Goal: Task Accomplishment & Management: Use online tool/utility

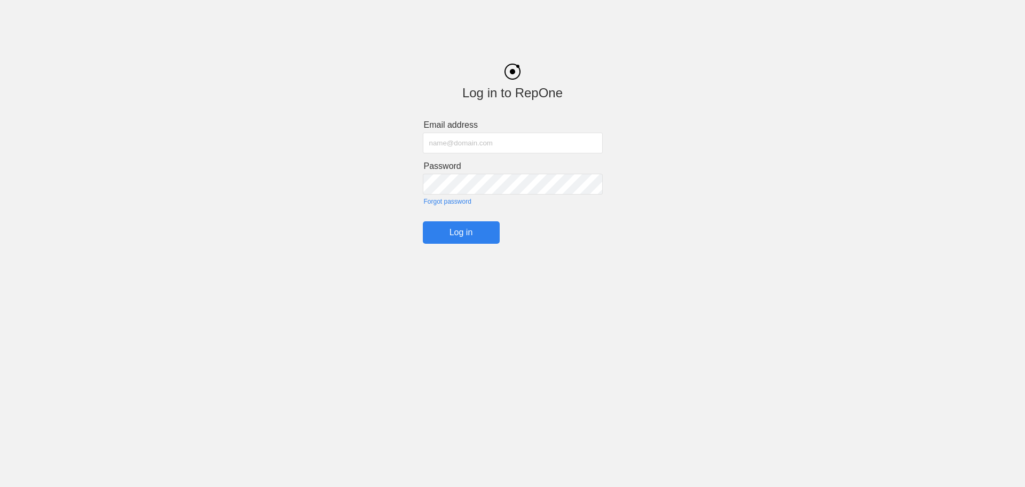
type input "[PERSON_NAME][EMAIL_ADDRESS][PERSON_NAME][PERSON_NAME][DOMAIN_NAME]"
click at [446, 238] on input "Log in" at bounding box center [461, 232] width 77 height 22
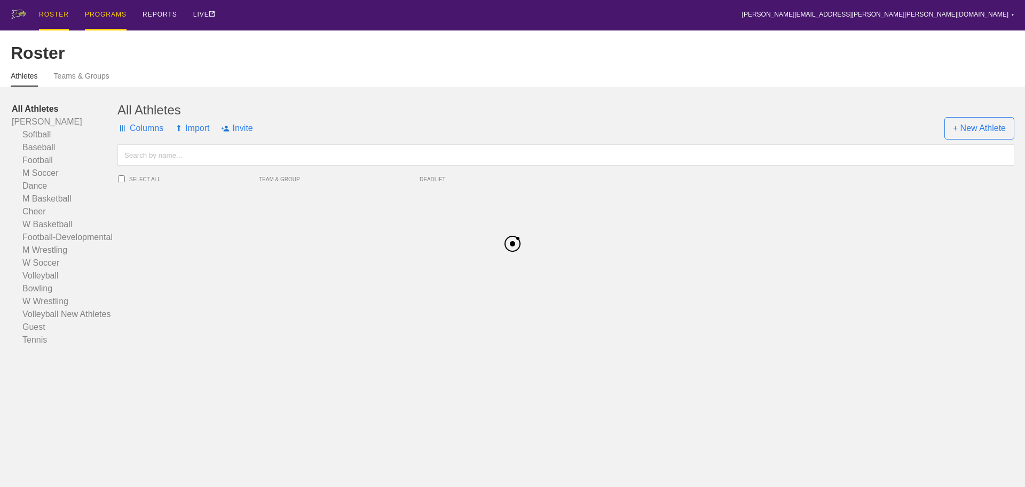
click at [106, 15] on div "PROGRAMS" at bounding box center [106, 15] width 42 height 30
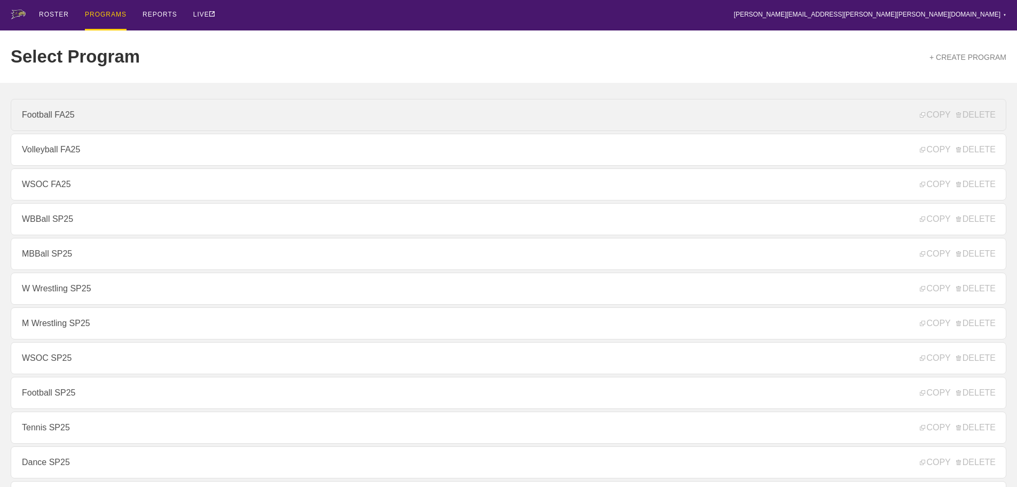
click at [43, 113] on link "Football FA25" at bounding box center [509, 115] width 996 height 32
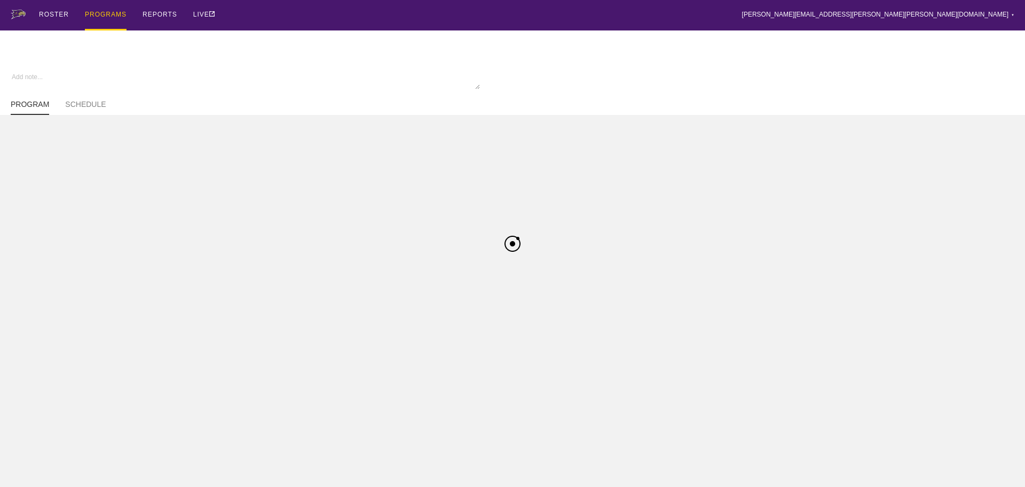
type textarea "x"
type input "Football FA25"
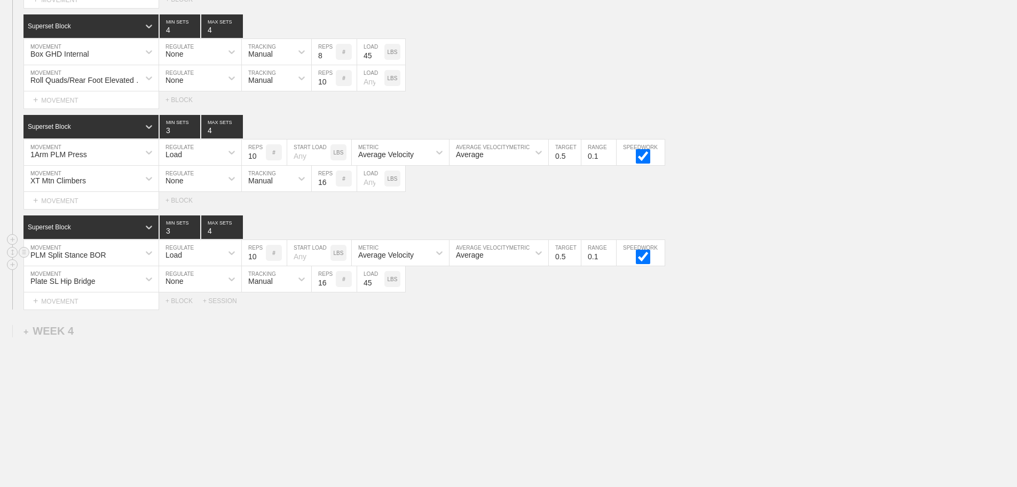
scroll to position [2165, 0]
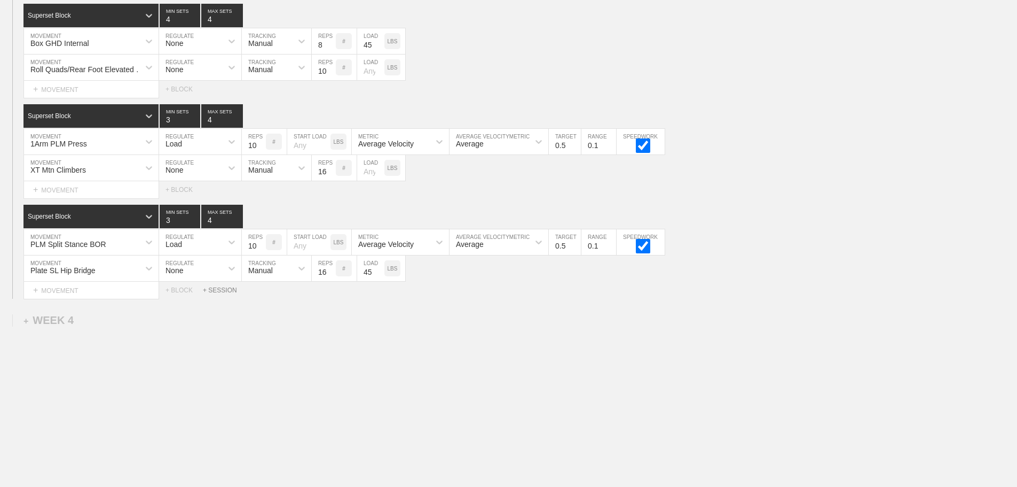
click at [217, 289] on div "+ SESSION" at bounding box center [224, 289] width 43 height 7
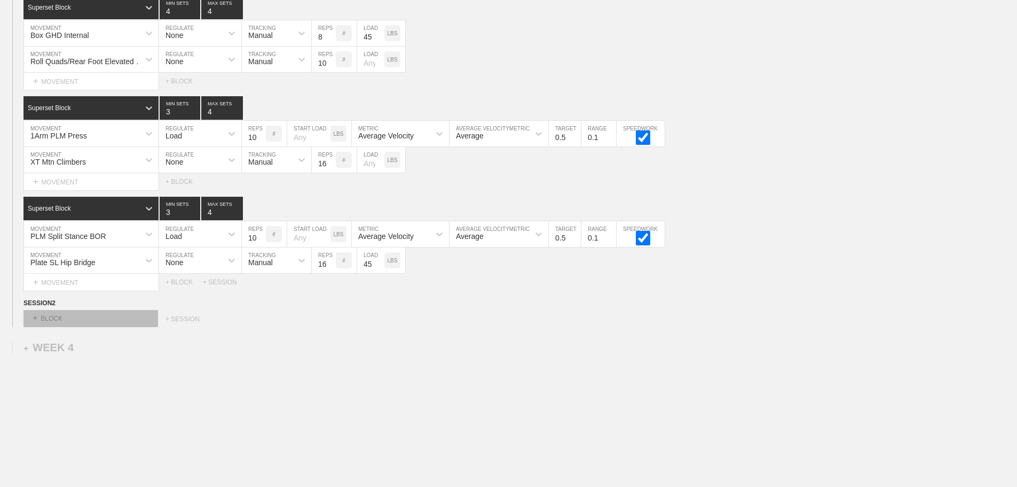
click at [63, 327] on div "+ BLOCK" at bounding box center [90, 318] width 135 height 17
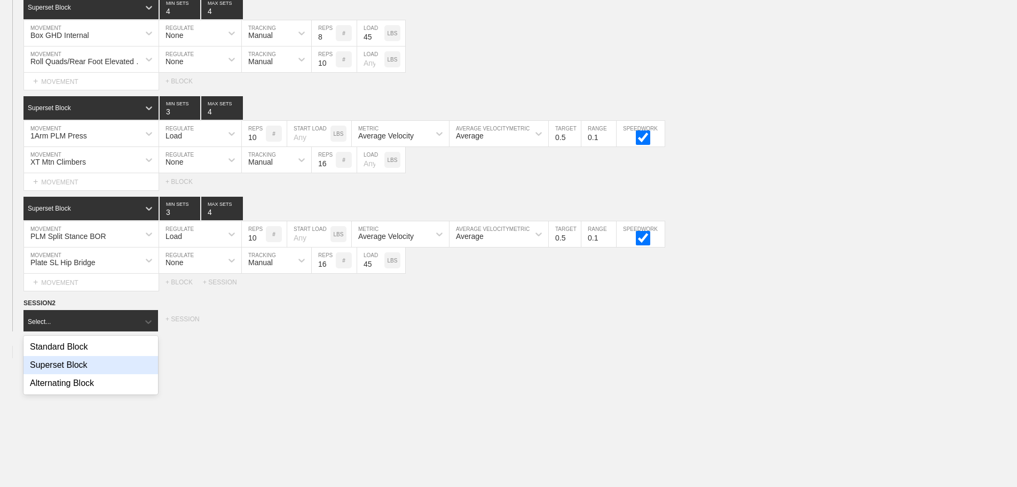
click at [68, 372] on div "Superset Block" at bounding box center [90, 365] width 135 height 18
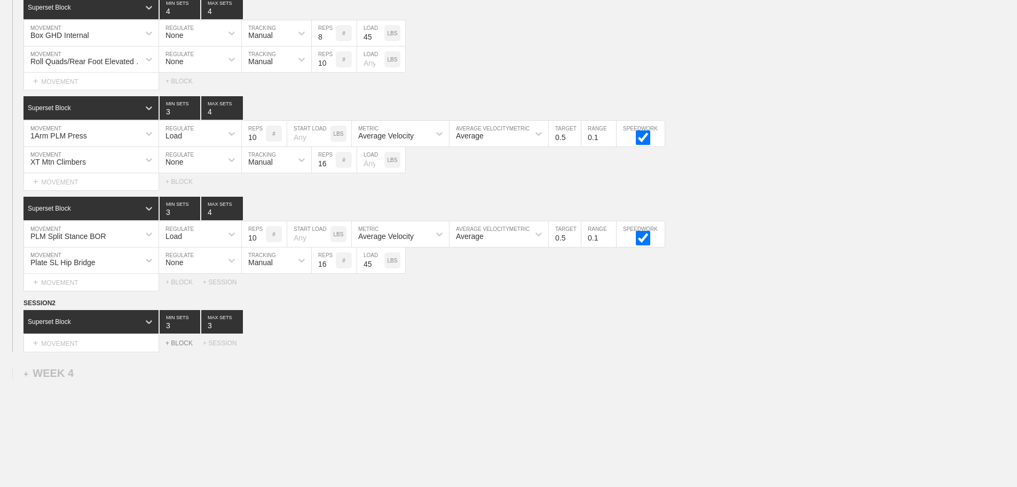
click at [174, 347] on div "+ BLOCK" at bounding box center [184, 342] width 37 height 7
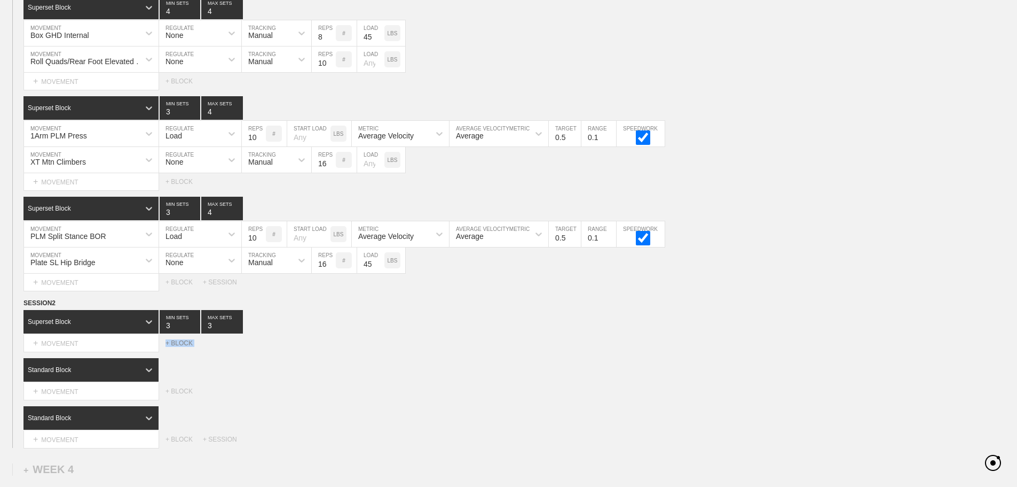
click at [174, 347] on div "+ BLOCK" at bounding box center [184, 342] width 37 height 7
click at [213, 332] on input "3" at bounding box center [222, 321] width 42 height 23
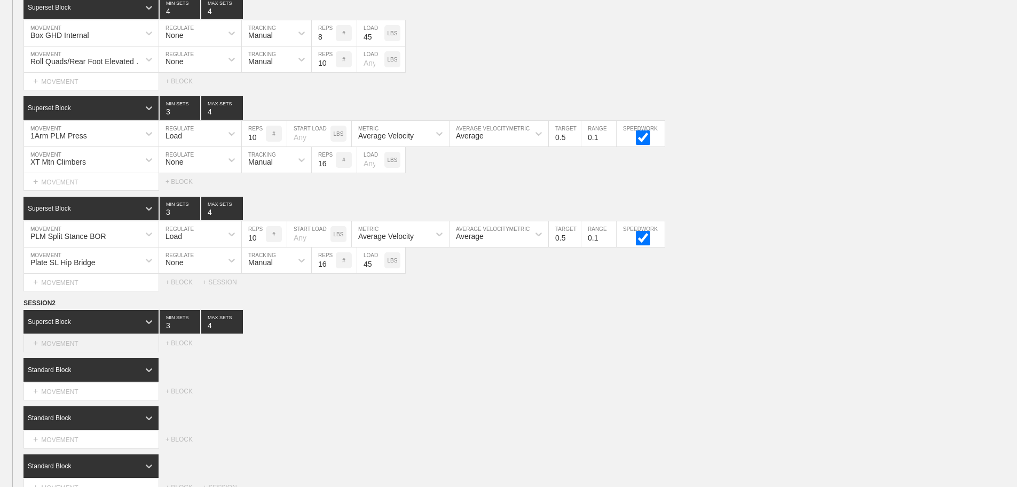
type input "4"
click at [62, 352] on div "+ MOVEMENT" at bounding box center [91, 343] width 136 height 18
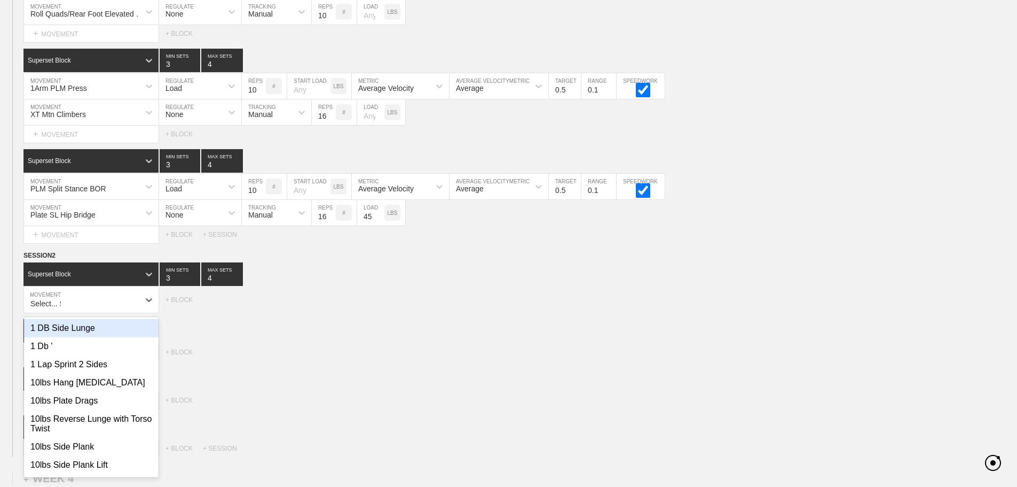
scroll to position [2215, 0]
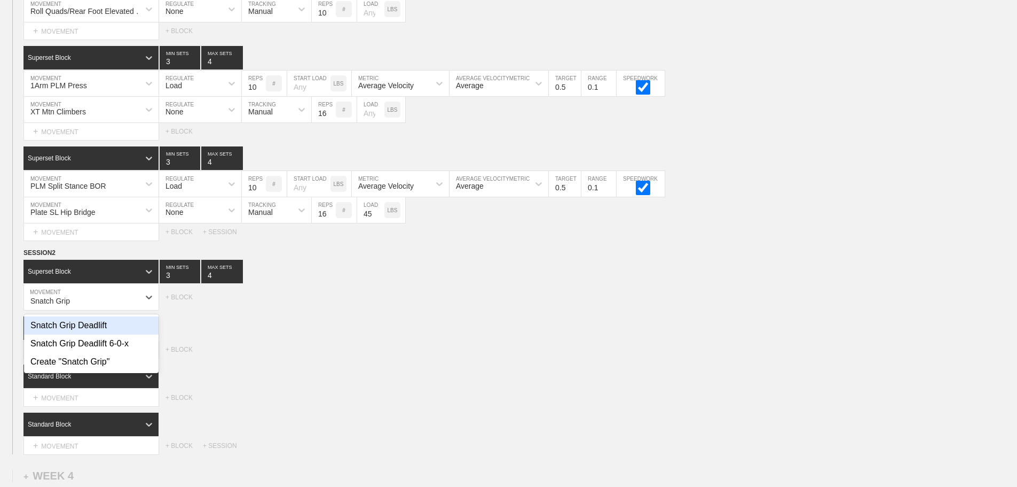
click at [104, 334] on div "Snatch Grip Deadlift" at bounding box center [91, 325] width 135 height 18
type input "Snatch Grip"
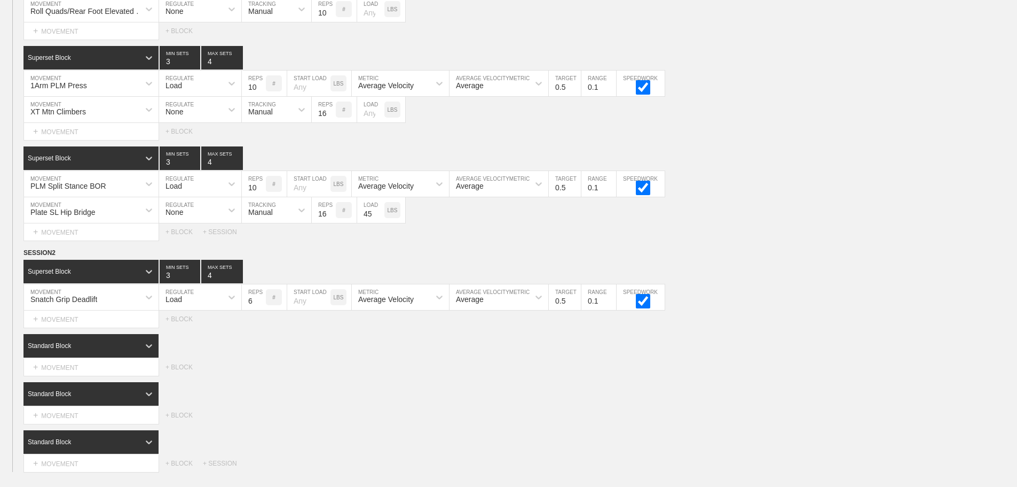
click at [739, 240] on div "Select... MOVEMENT + MOVEMENT + BLOCK + SESSION" at bounding box center [508, 231] width 1017 height 17
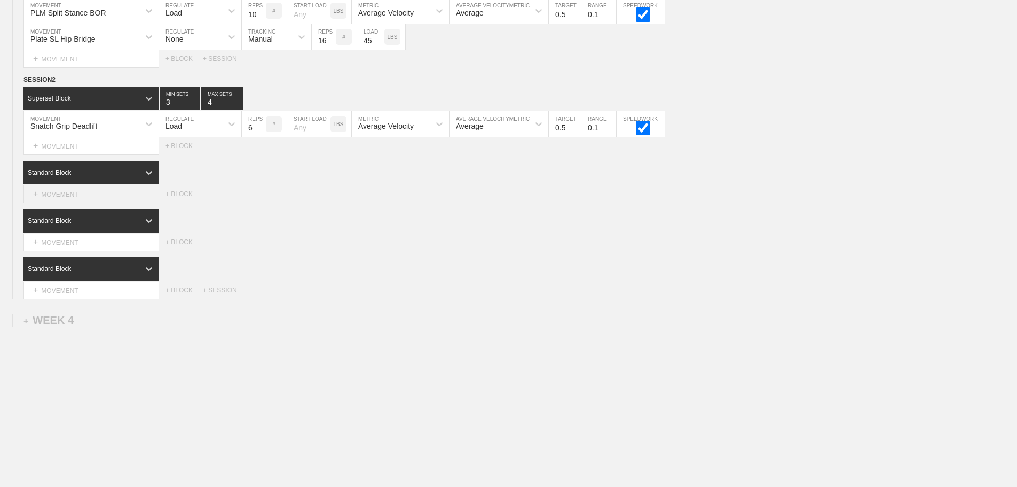
scroll to position [2396, 0]
click at [96, 190] on div "+ MOVEMENT" at bounding box center [91, 194] width 136 height 18
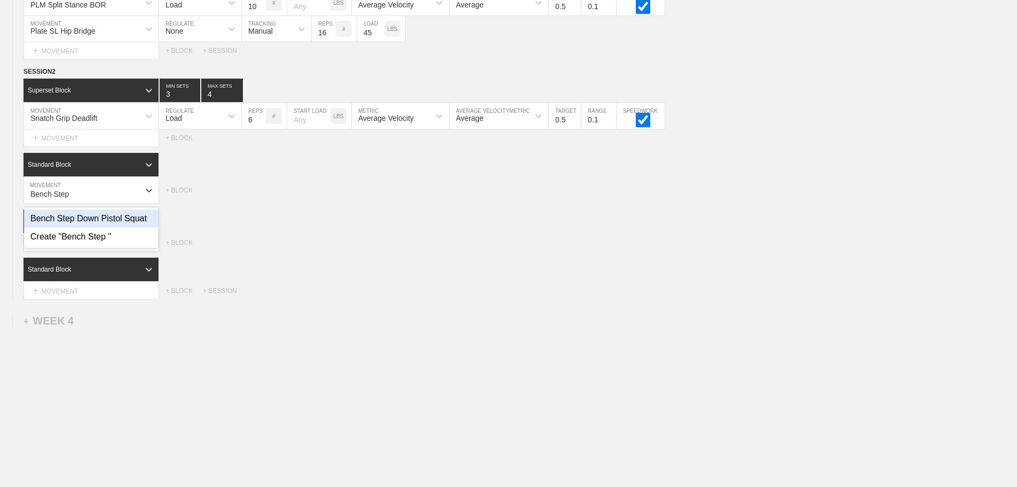
click at [114, 228] on div "Bench Step Down Pistol Squat" at bounding box center [91, 218] width 135 height 18
type input "Bench Step"
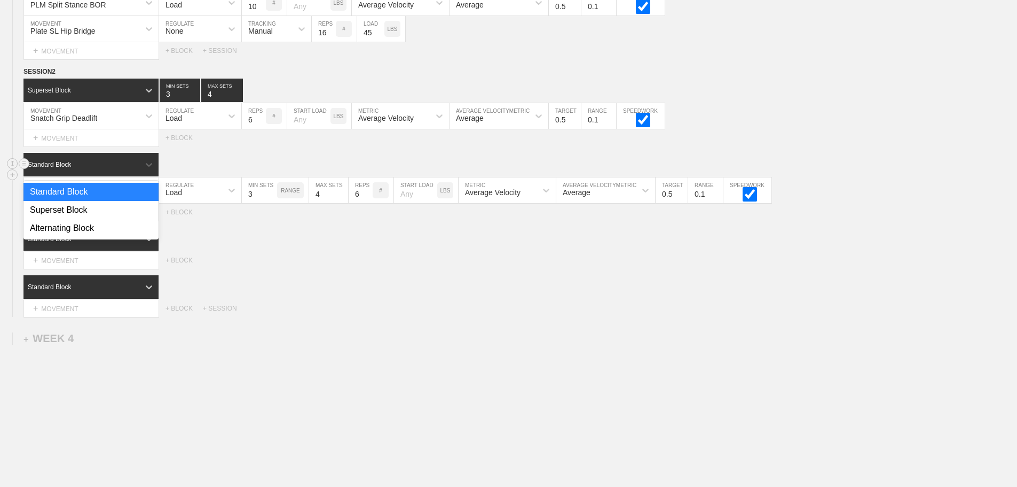
click at [106, 169] on div "Standard Block" at bounding box center [81, 165] width 116 height 10
click at [91, 216] on div "Superset Block" at bounding box center [90, 210] width 135 height 18
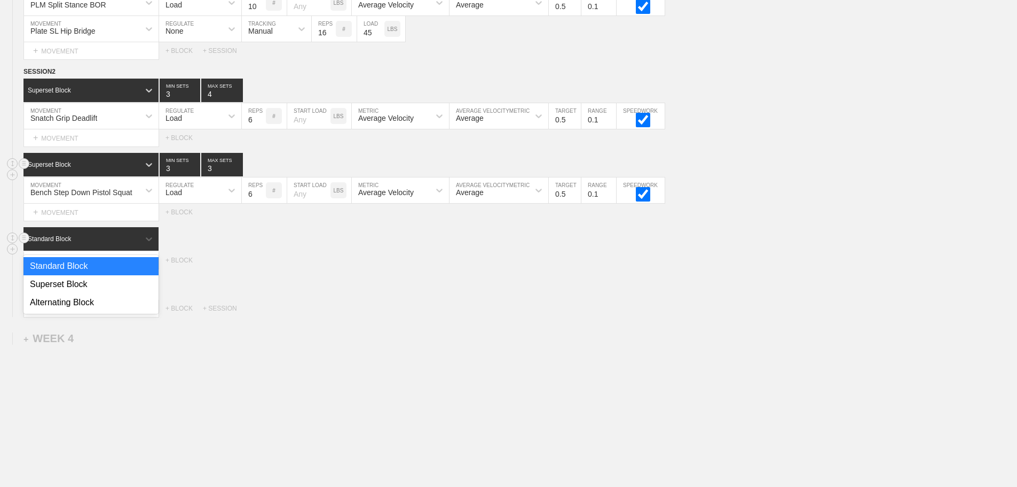
click at [95, 244] on div "Standard Block" at bounding box center [81, 239] width 116 height 10
click at [87, 290] on div "Superset Block" at bounding box center [90, 284] width 135 height 18
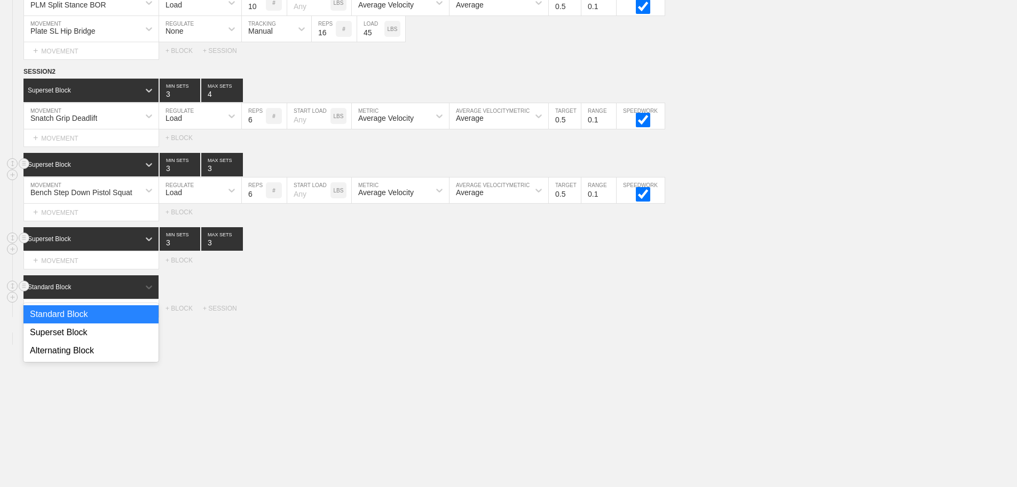
click at [89, 292] on div "Standard Block" at bounding box center [81, 287] width 116 height 10
click at [86, 341] on div "Superset Block" at bounding box center [90, 332] width 135 height 18
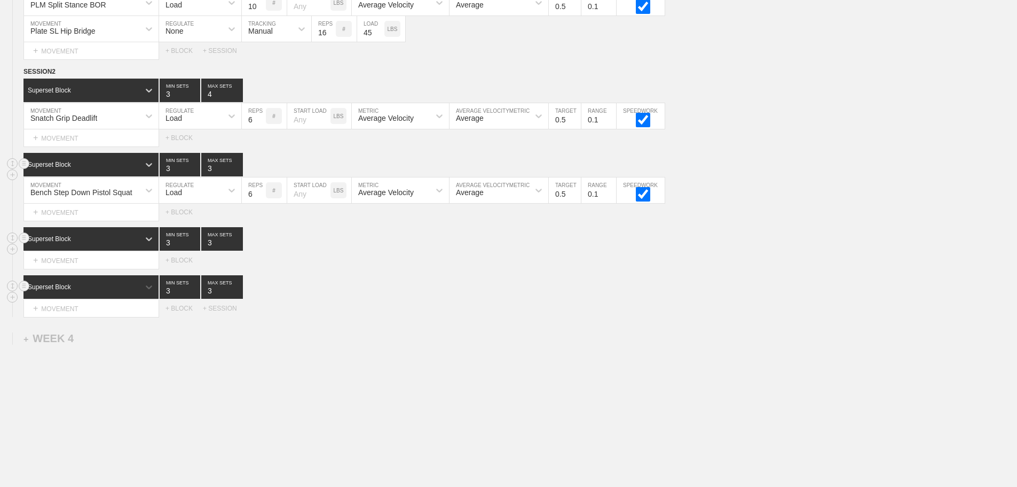
click at [208, 176] on input "3" at bounding box center [222, 164] width 42 height 23
type input "4"
click at [249, 202] on input "6" at bounding box center [254, 190] width 24 height 26
type input "10"
click at [216, 199] on div "Load" at bounding box center [190, 190] width 63 height 18
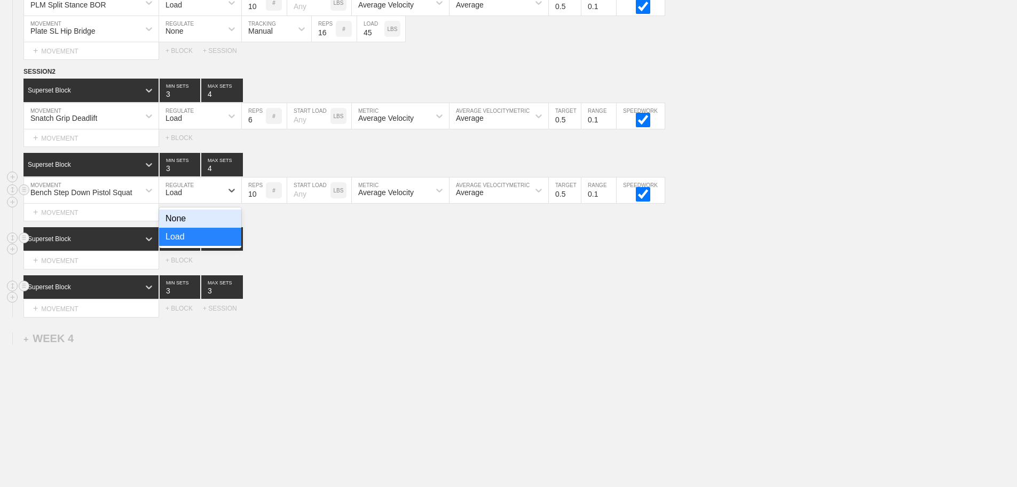
click at [203, 222] on div "None" at bounding box center [200, 218] width 82 height 18
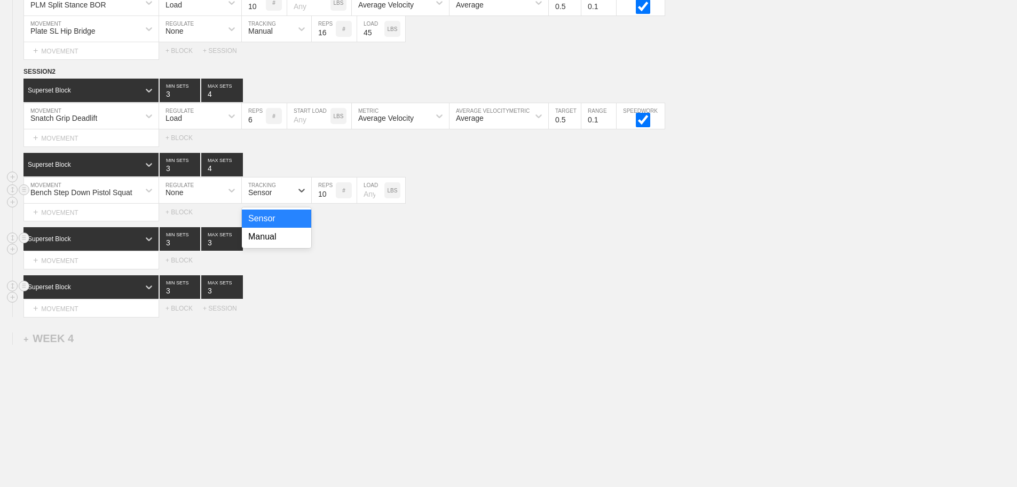
click at [261, 197] on div "Sensor" at bounding box center [259, 192] width 23 height 9
click at [280, 246] on div "Manual" at bounding box center [276, 237] width 69 height 18
click at [104, 266] on div "+ MOVEMENT" at bounding box center [91, 261] width 136 height 18
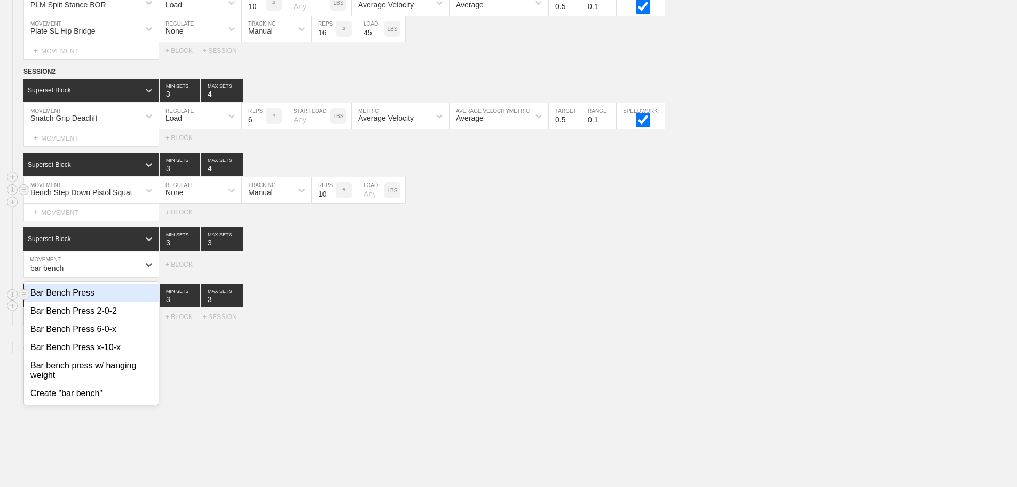
click at [82, 302] on div "Bar Bench Press" at bounding box center [91, 293] width 135 height 18
type input "bar bench"
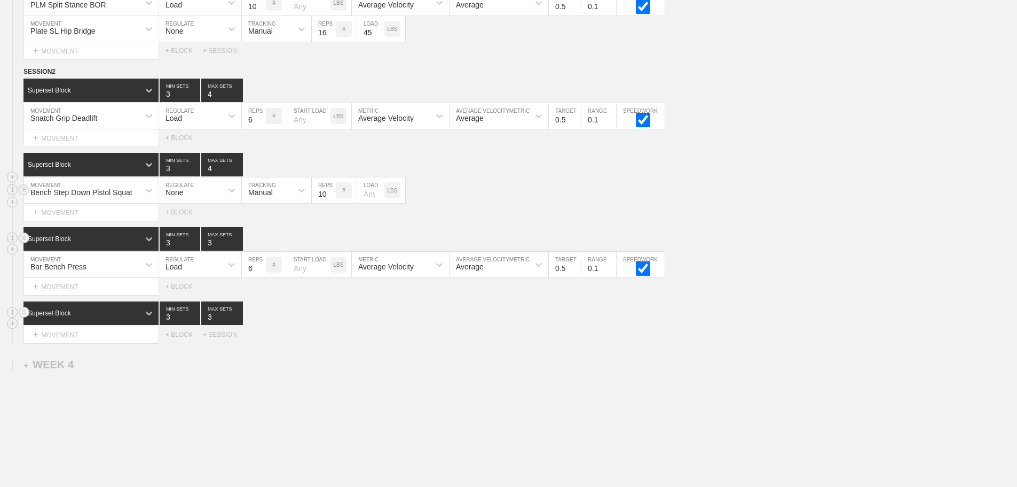
click at [211, 246] on input "3" at bounding box center [222, 238] width 42 height 23
type input "4"
click at [819, 247] on div "Superset Block 3 MIN SETS 4 MAX SETS" at bounding box center [520, 238] width 994 height 23
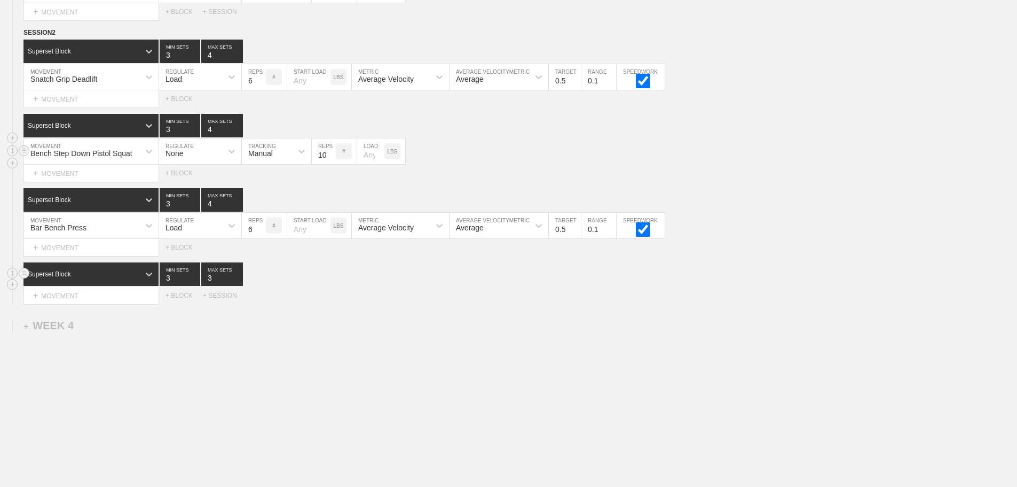
scroll to position [2448, 0]
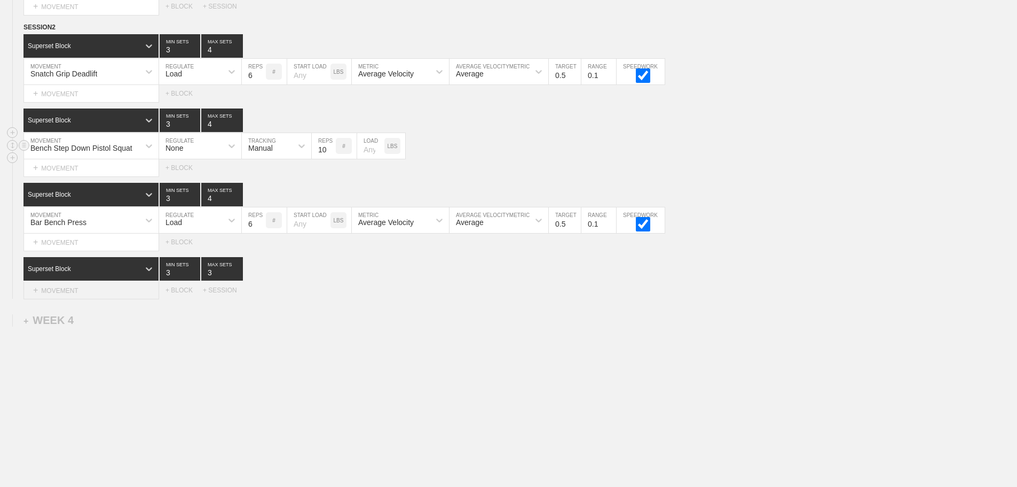
click at [144, 283] on div "+ MOVEMENT" at bounding box center [91, 290] width 136 height 18
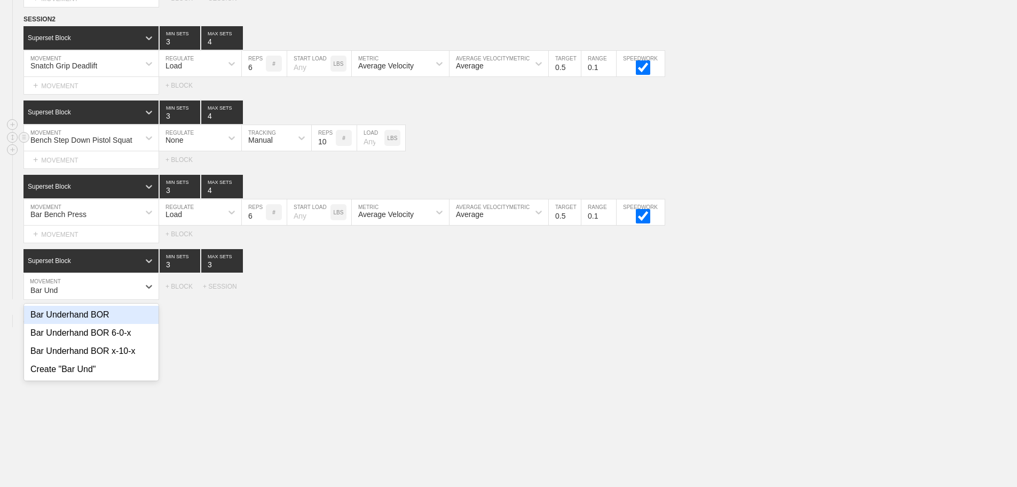
click at [104, 323] on div "Bar Underhand BOR" at bounding box center [91, 314] width 135 height 18
type input "Bar Und"
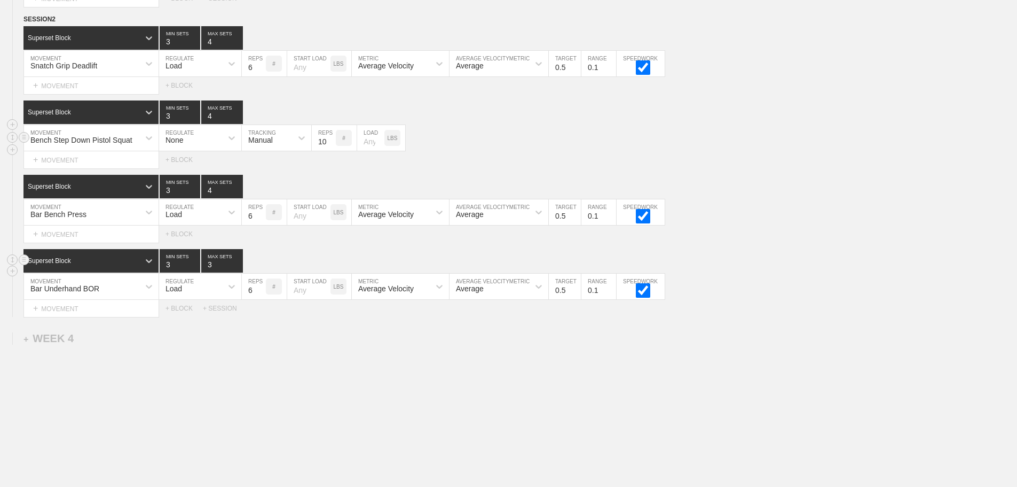
click at [209, 272] on input "3" at bounding box center [222, 260] width 42 height 23
type input "4"
click at [722, 255] on div "SESSION 2 Superset Block 3 MIN SETS 4 MAX SETS DUPLICATE INSERT MOVEMENT AFTER …" at bounding box center [508, 165] width 1017 height 303
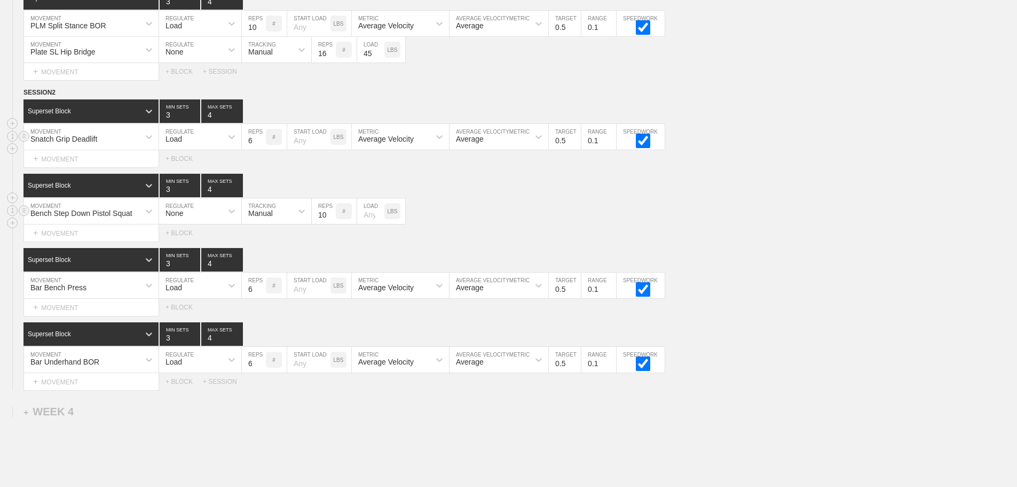
scroll to position [2474, 0]
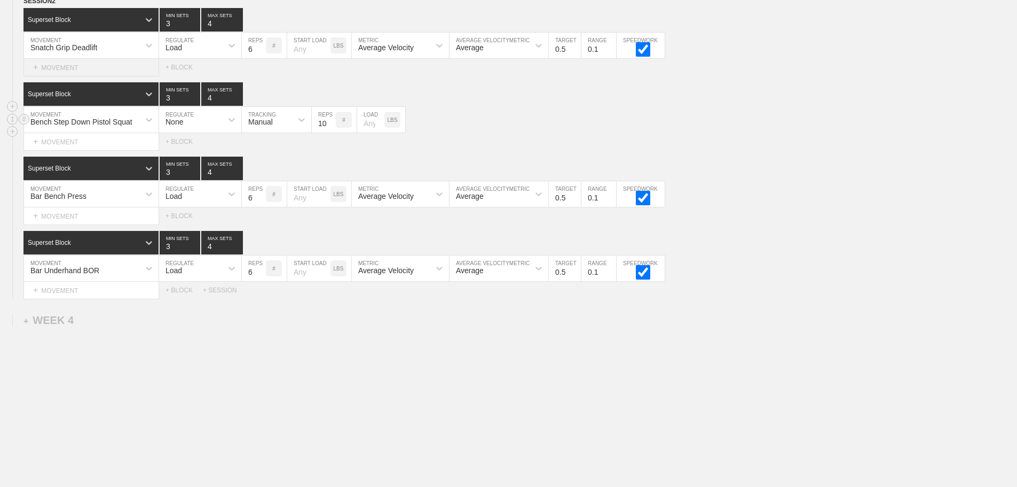
click at [79, 70] on div "+ MOVEMENT" at bounding box center [91, 68] width 136 height 18
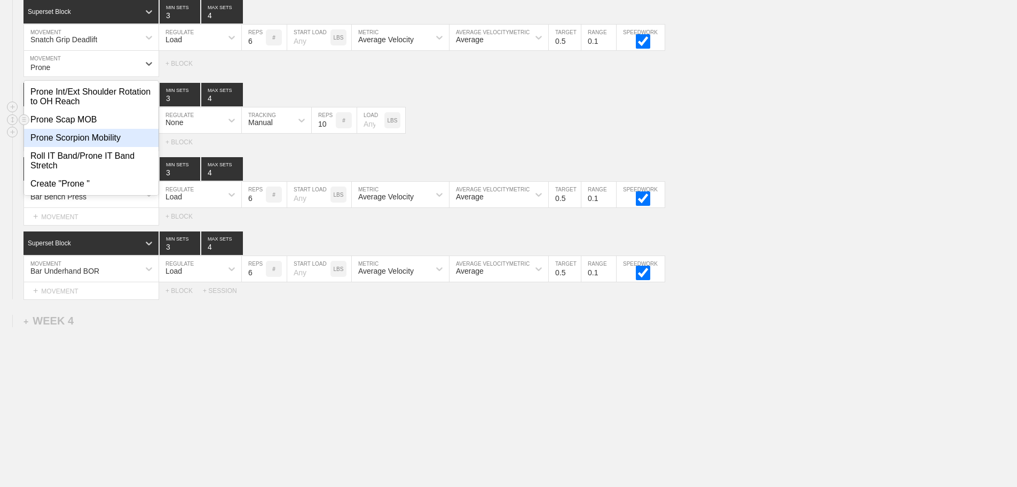
click at [99, 140] on div "Prone Scorpion Mobility" at bounding box center [91, 138] width 135 height 18
type input "Prone"
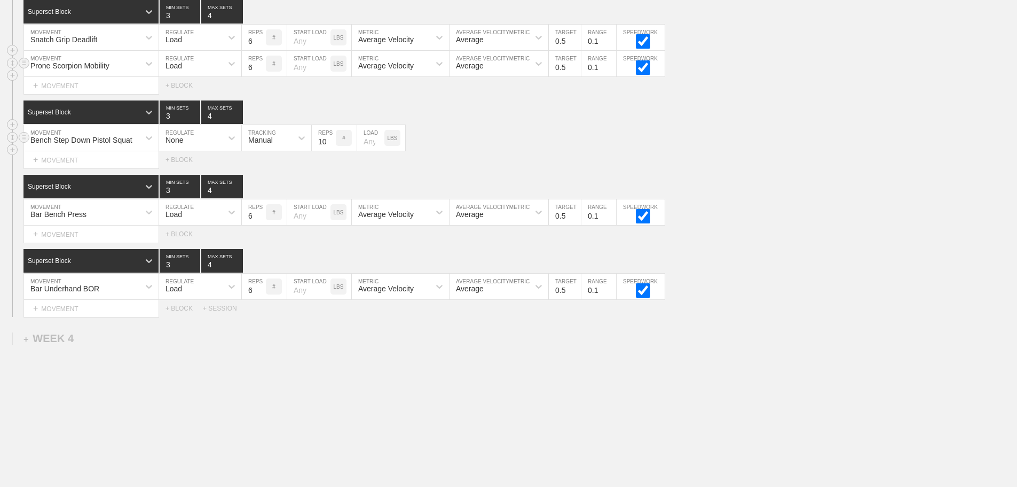
click at [210, 69] on div "Load" at bounding box center [190, 63] width 63 height 18
click at [210, 96] on div "None" at bounding box center [200, 92] width 82 height 18
click at [253, 70] on div "Sensor" at bounding box center [259, 65] width 23 height 9
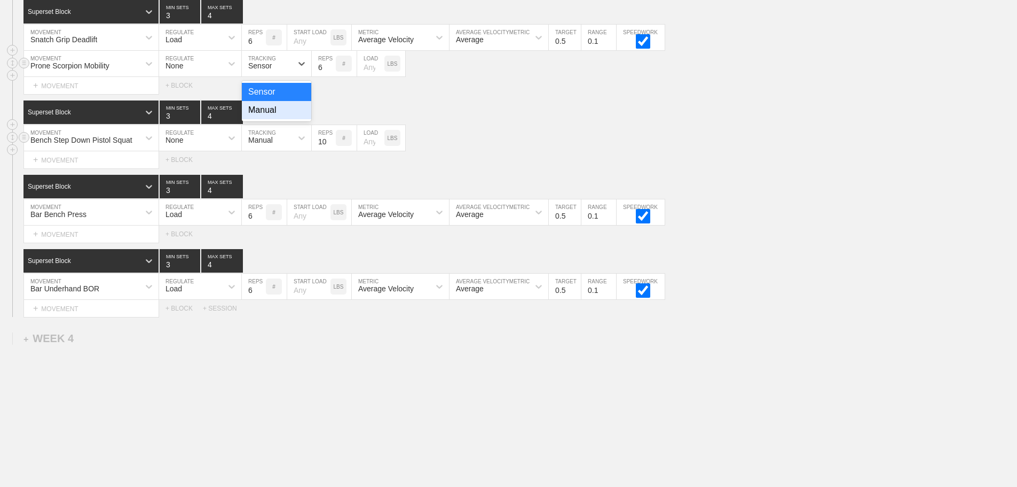
drag, startPoint x: 279, startPoint y: 121, endPoint x: 304, endPoint y: 95, distance: 36.6
click at [279, 119] on div "Manual" at bounding box center [276, 110] width 69 height 18
click at [316, 75] on input "6" at bounding box center [324, 64] width 24 height 26
type input "8"
click at [561, 112] on div "Superset Block 3 MIN SETS 4 MAX SETS" at bounding box center [520, 111] width 994 height 23
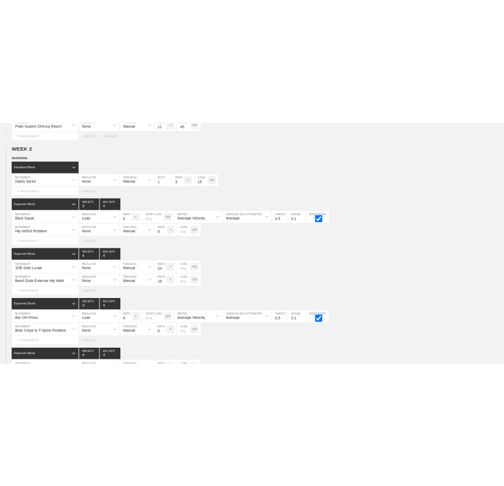
scroll to position [658, 0]
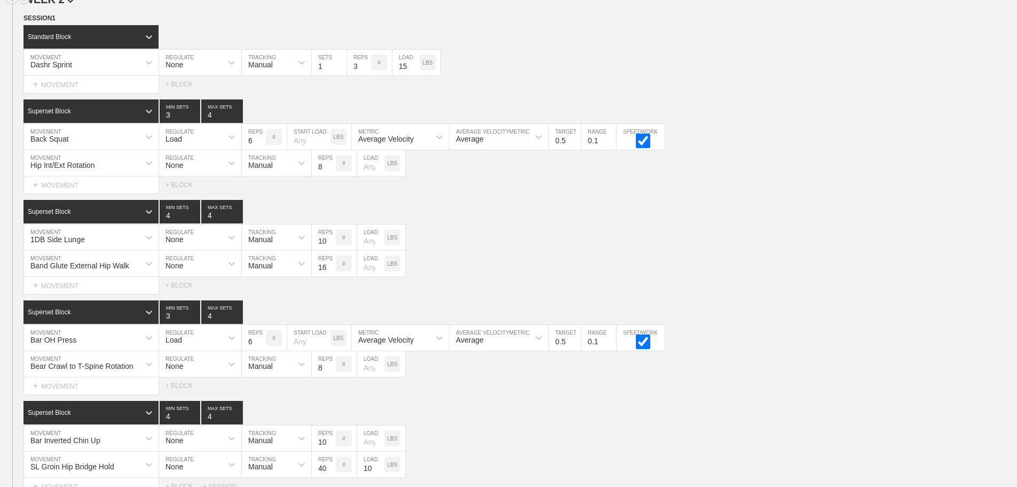
type textarea "x"
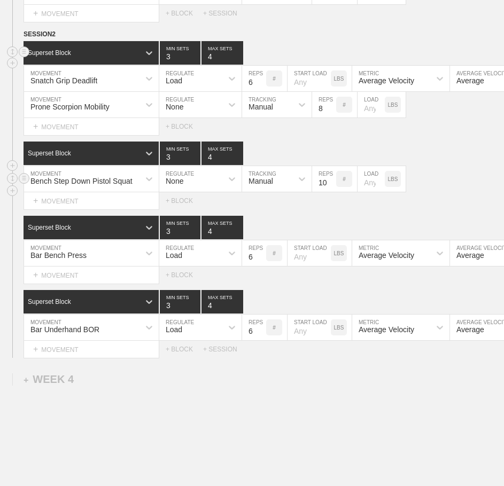
scroll to position [2509, 0]
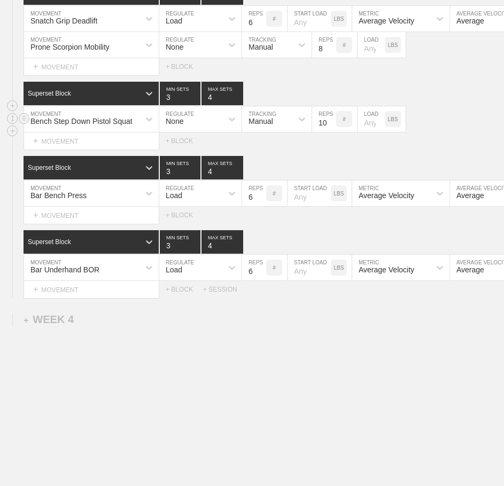
click at [367, 114] on input "number" at bounding box center [370, 119] width 27 height 26
type input "45"
click at [430, 92] on div "Superset Block 3 MIN SETS 4 MAX SETS" at bounding box center [263, 93] width 480 height 23
click at [70, 286] on div "+ MOVEMENT" at bounding box center [91, 290] width 136 height 18
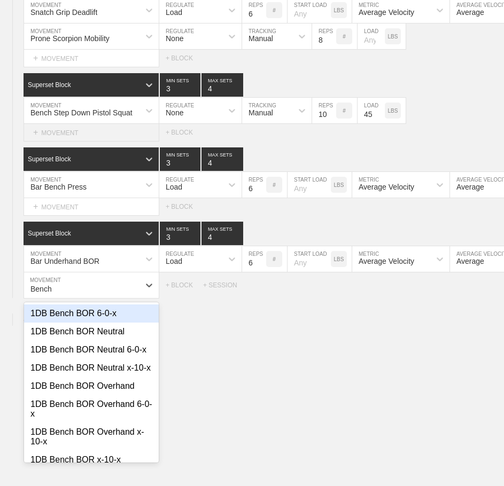
type input "Bench"
click at [108, 134] on div "+ MOVEMENT" at bounding box center [91, 133] width 136 height 18
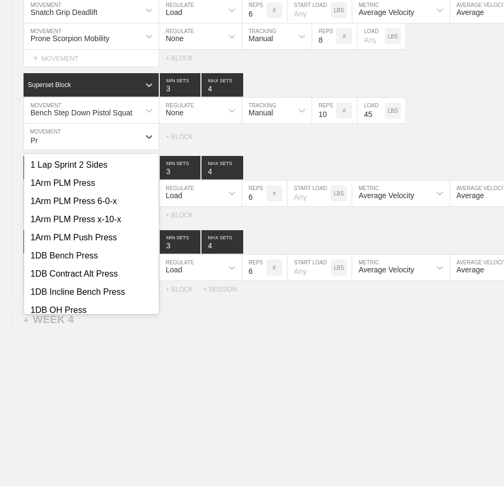
type input "P"
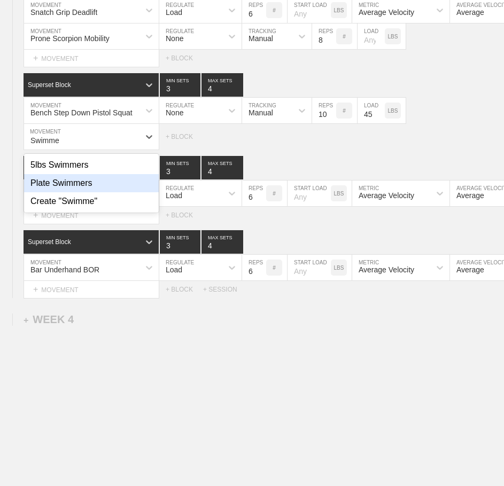
click at [84, 184] on div "Plate Swimmers" at bounding box center [91, 183] width 135 height 18
type input "Swimme"
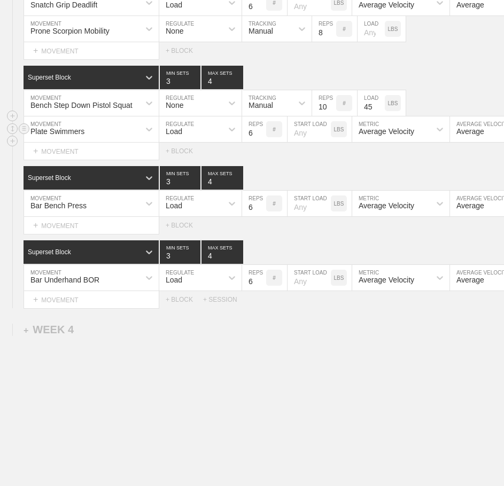
click at [247, 142] on input "6" at bounding box center [254, 129] width 24 height 26
type input "16"
click at [298, 142] on input "number" at bounding box center [308, 129] width 43 height 26
type input "5"
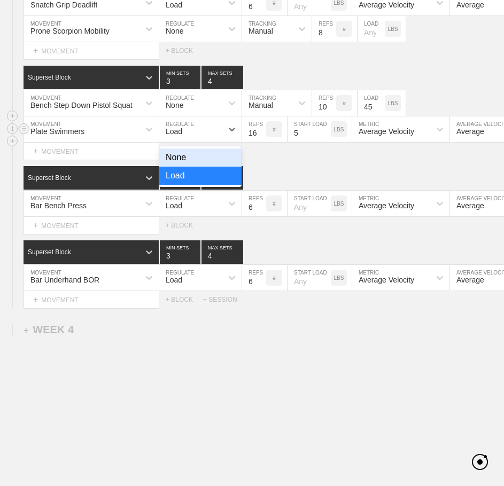
click at [211, 131] on div "Load" at bounding box center [190, 129] width 63 height 18
click at [216, 163] on div "None" at bounding box center [200, 157] width 82 height 18
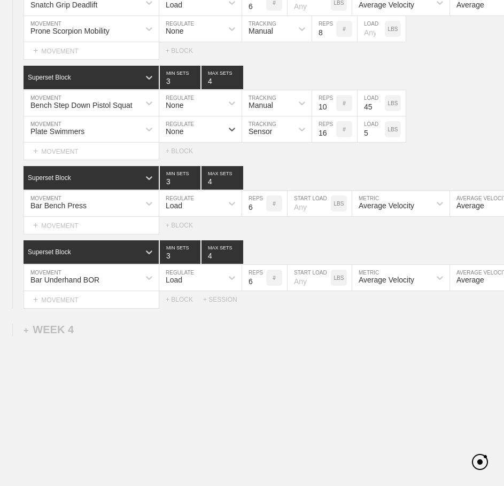
drag, startPoint x: 265, startPoint y: 140, endPoint x: 271, endPoint y: 154, distance: 14.8
click at [265, 136] on div "Sensor" at bounding box center [259, 131] width 23 height 9
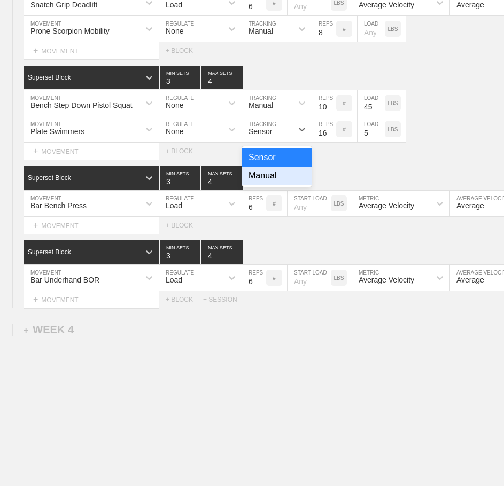
drag, startPoint x: 287, startPoint y: 181, endPoint x: 213, endPoint y: 128, distance: 91.1
click at [287, 181] on div "Manual" at bounding box center [276, 176] width 69 height 18
click at [165, 89] on input "3" at bounding box center [180, 77] width 41 height 23
type input "4"
click at [424, 116] on div "Bench Step Down Pistol Squat MOVEMENT None REGULATE Manual TRACKING 10 REPS # 4…" at bounding box center [252, 103] width 504 height 26
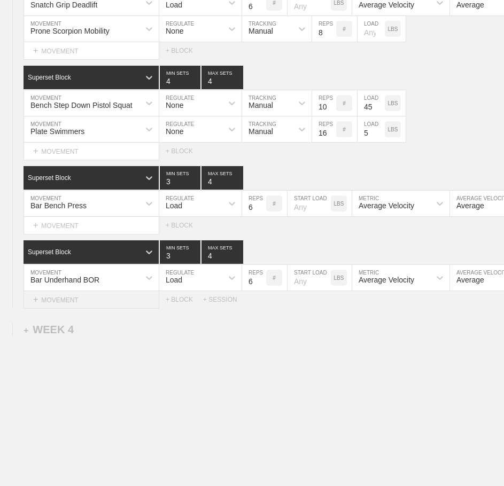
click at [73, 307] on div "+ MOVEMENT" at bounding box center [91, 300] width 136 height 18
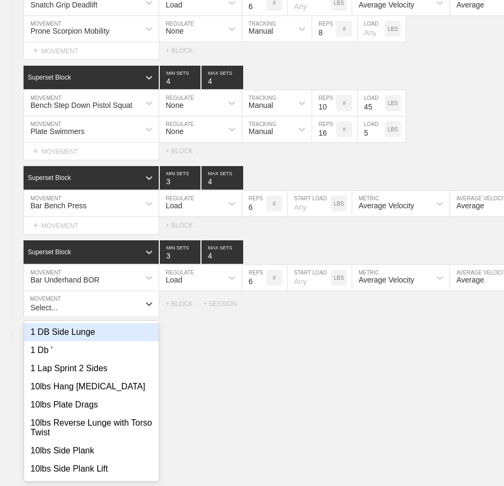
scroll to position [2516, 0]
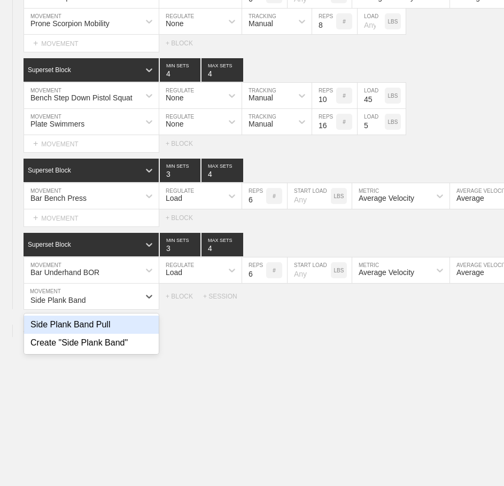
click at [92, 334] on div "Side Plank Band Pull" at bounding box center [91, 325] width 135 height 18
type input "Side Plank Band"
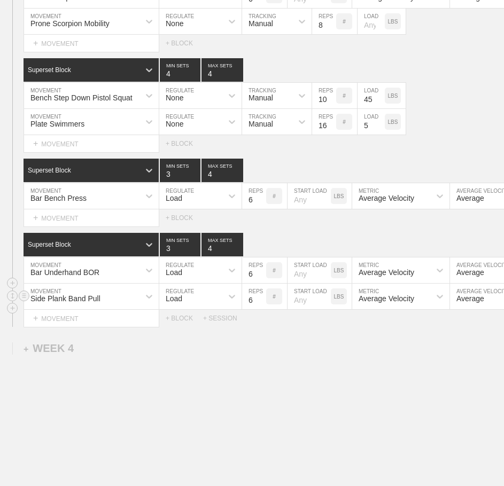
click at [218, 305] on div "Load" at bounding box center [190, 296] width 63 height 18
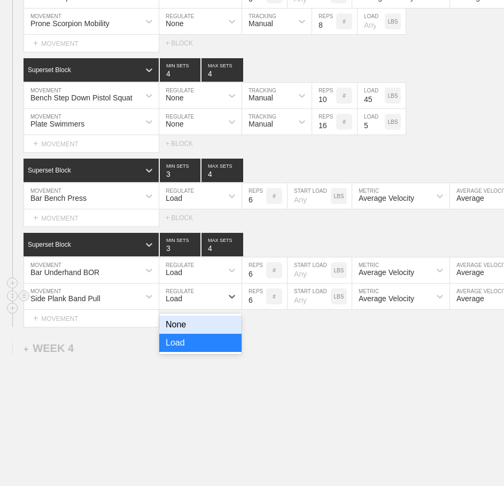
click at [210, 334] on div "None" at bounding box center [200, 325] width 82 height 18
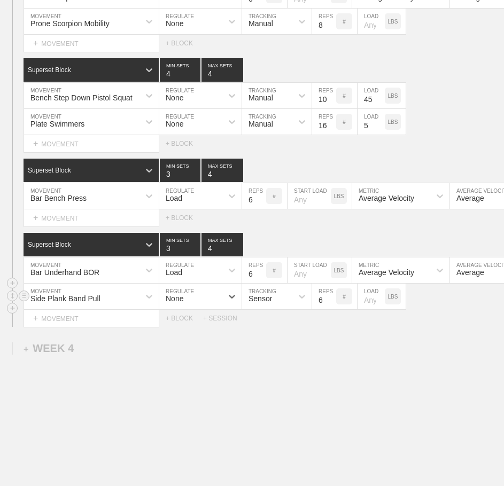
click at [258, 303] on div "Sensor" at bounding box center [259, 298] width 23 height 9
click at [265, 348] on div "Manual" at bounding box center [276, 343] width 69 height 18
click at [319, 309] on input "6" at bounding box center [324, 297] width 24 height 26
type input "16"
click at [319, 309] on input "number" at bounding box center [324, 297] width 24 height 26
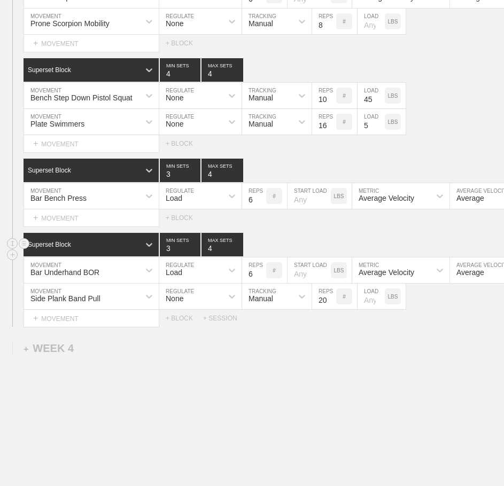
type input "20"
click at [312, 244] on div "Superset Block 3 MIN SETS 4 MAX SETS" at bounding box center [263, 244] width 480 height 23
click at [78, 222] on div "+ MOVEMENT" at bounding box center [91, 218] width 136 height 18
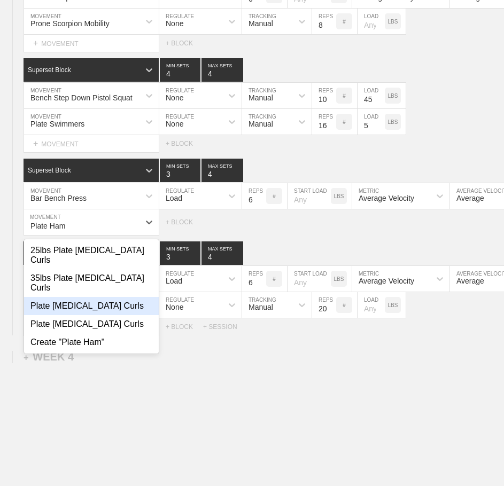
click at [103, 297] on div "Plate [MEDICAL_DATA] Curls" at bounding box center [91, 306] width 135 height 18
type input "Plate Ham"
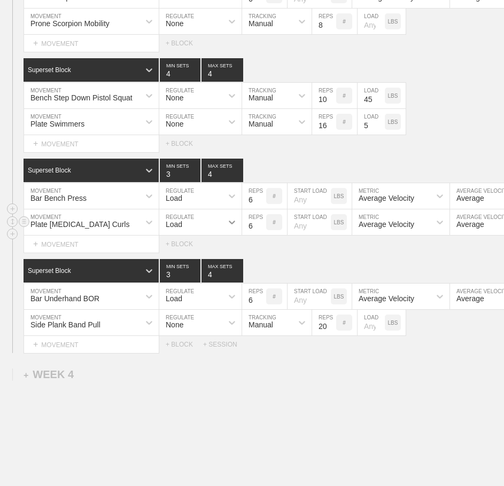
click at [231, 226] on icon at bounding box center [231, 222] width 11 height 11
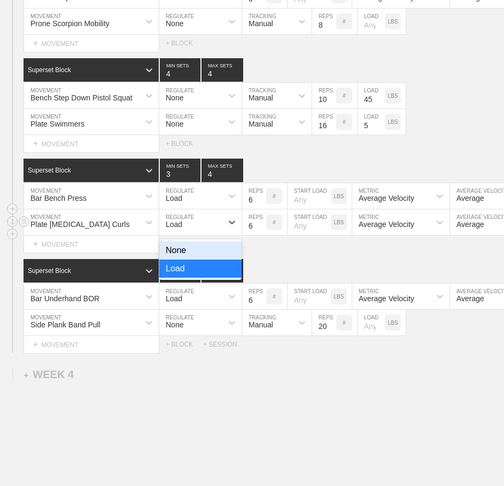
click at [224, 260] on div "None" at bounding box center [200, 250] width 82 height 18
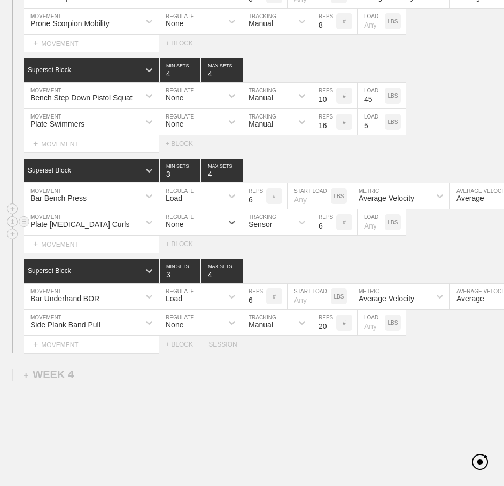
click at [277, 231] on div "Sensor" at bounding box center [267, 222] width 50 height 18
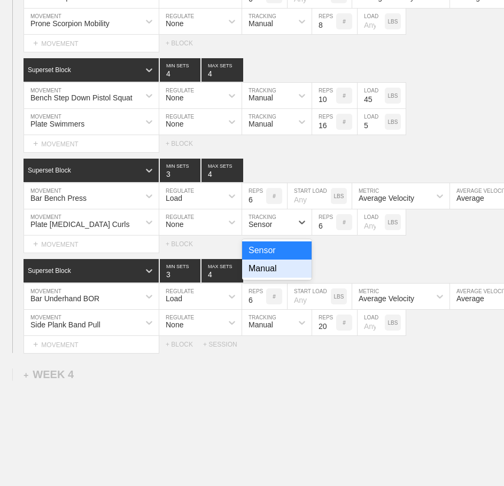
drag, startPoint x: 280, startPoint y: 272, endPoint x: 315, endPoint y: 247, distance: 42.1
click at [281, 272] on div "Manual" at bounding box center [276, 269] width 69 height 18
click at [322, 235] on input "6" at bounding box center [324, 222] width 24 height 26
type input "8"
type input "25"
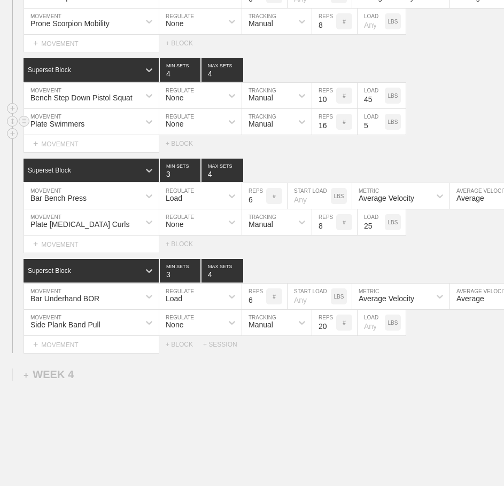
click at [454, 135] on div "Plate Swimmers MOVEMENT None REGULATE Manual TRACKING 16 REPS # 5 LOAD LBS" at bounding box center [252, 122] width 504 height 26
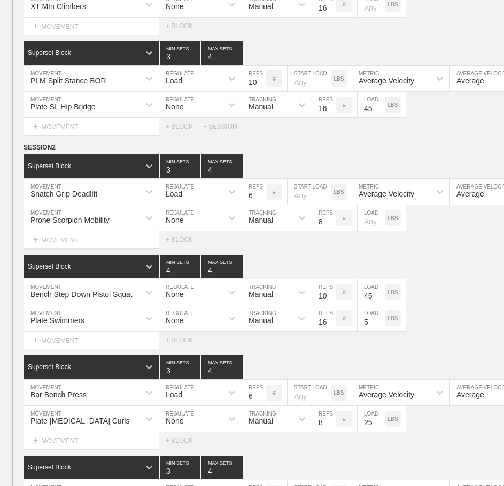
scroll to position [2303, 0]
